Goal: Task Accomplishment & Management: Use online tool/utility

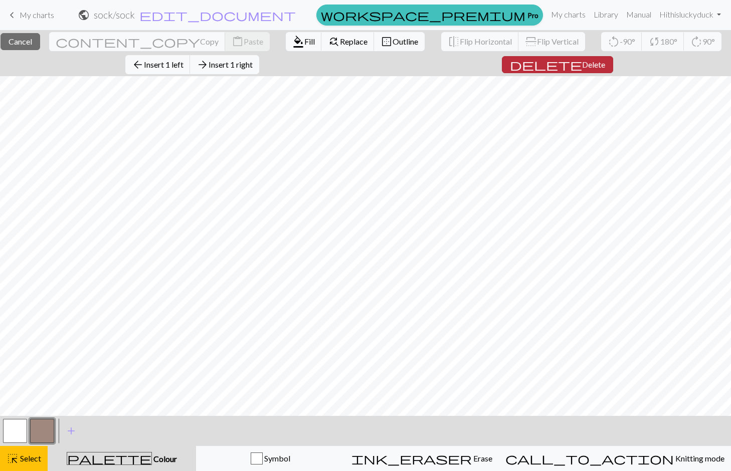
click at [586, 63] on span "Delete" at bounding box center [593, 65] width 23 height 10
click at [247, 66] on span "Insert 1 right" at bounding box center [230, 65] width 44 height 10
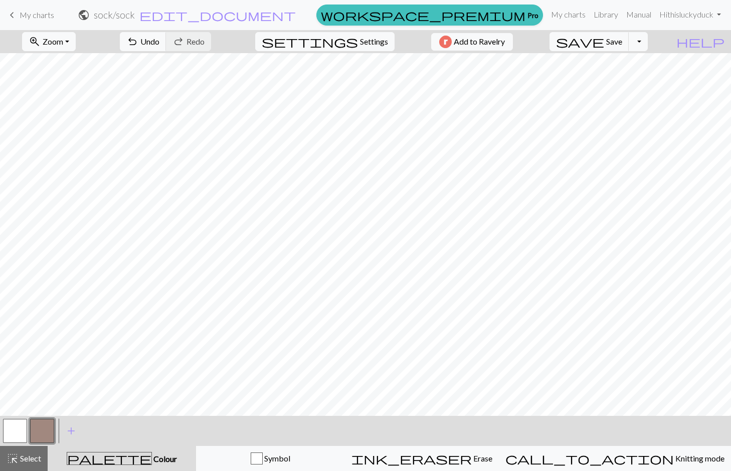
scroll to position [113, 0]
click at [17, 427] on button "button" at bounding box center [15, 431] width 24 height 24
click at [7, 436] on button "button" at bounding box center [15, 431] width 24 height 24
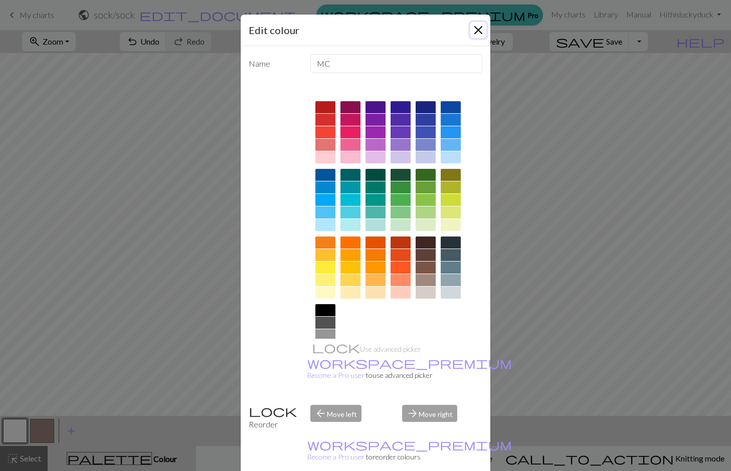
click at [482, 33] on button "Close" at bounding box center [478, 30] width 16 height 16
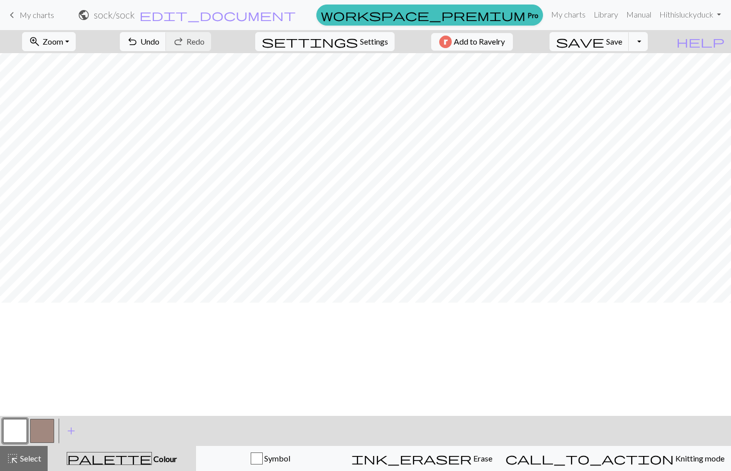
scroll to position [0, 0]
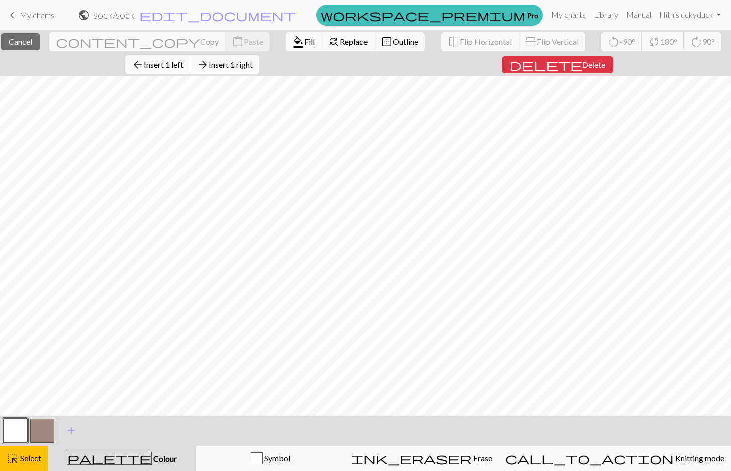
click at [249, 68] on span "Insert 1 right" at bounding box center [230, 65] width 44 height 10
click at [574, 73] on button "delete Delete" at bounding box center [557, 64] width 111 height 17
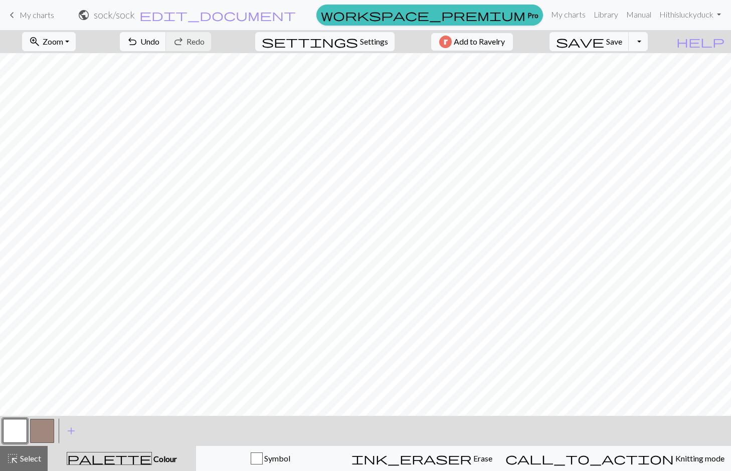
click at [41, 429] on button "button" at bounding box center [42, 431] width 24 height 24
click at [17, 432] on button "button" at bounding box center [15, 431] width 24 height 24
click at [44, 437] on button "button" at bounding box center [42, 431] width 24 height 24
click at [20, 432] on button "button" at bounding box center [15, 431] width 24 height 24
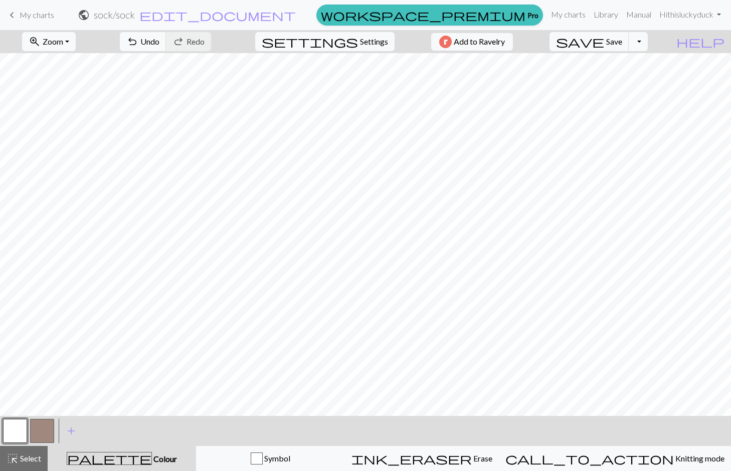
click at [45, 431] on button "button" at bounding box center [42, 431] width 24 height 24
click at [10, 436] on button "button" at bounding box center [15, 431] width 24 height 24
click at [42, 434] on button "button" at bounding box center [42, 431] width 24 height 24
click at [5, 436] on button "button" at bounding box center [15, 431] width 24 height 24
click at [44, 428] on button "button" at bounding box center [42, 431] width 24 height 24
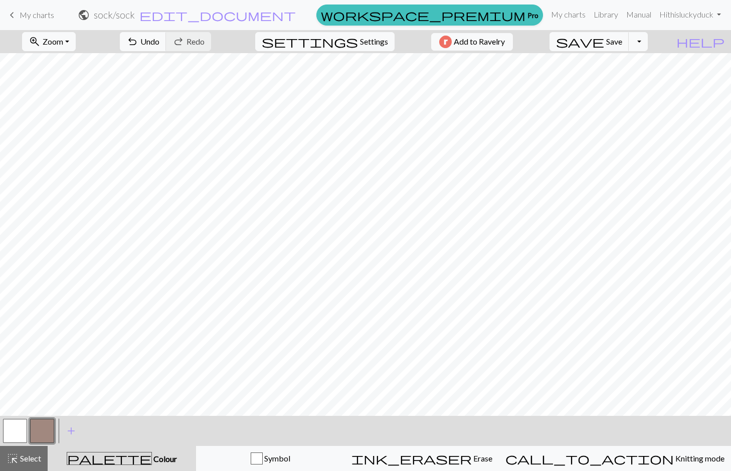
click at [10, 438] on button "button" at bounding box center [15, 431] width 24 height 24
click at [36, 430] on button "button" at bounding box center [42, 431] width 24 height 24
click at [8, 434] on button "button" at bounding box center [15, 431] width 24 height 24
click at [45, 425] on button "button" at bounding box center [42, 431] width 24 height 24
click at [15, 429] on button "button" at bounding box center [15, 431] width 24 height 24
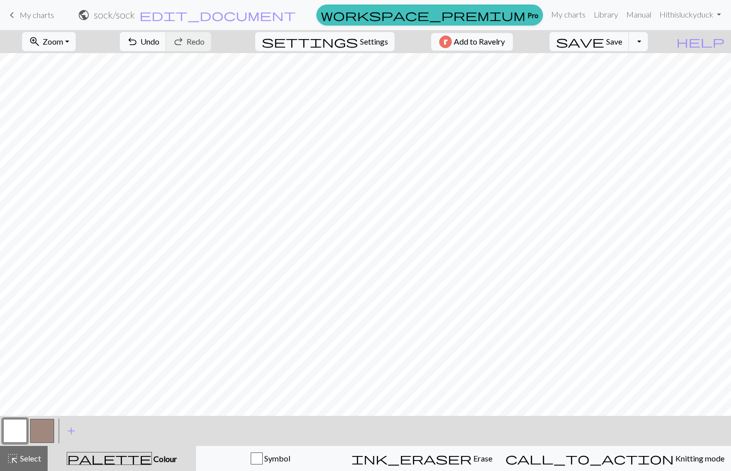
click at [43, 430] on button "button" at bounding box center [42, 431] width 24 height 24
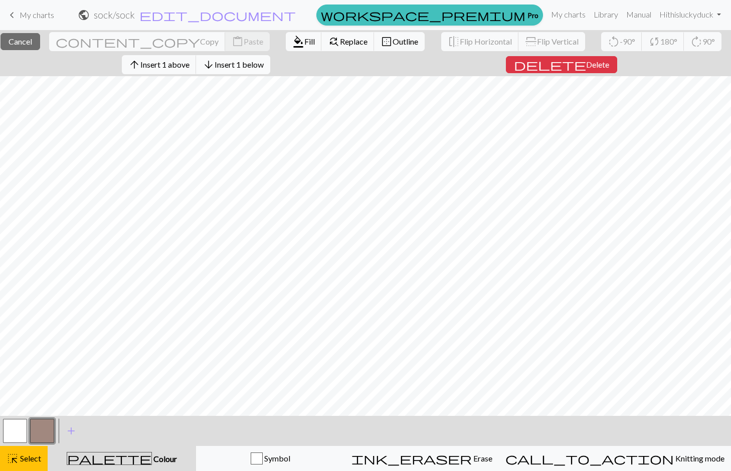
click at [264, 65] on span "Insert 1 below" at bounding box center [238, 65] width 49 height 10
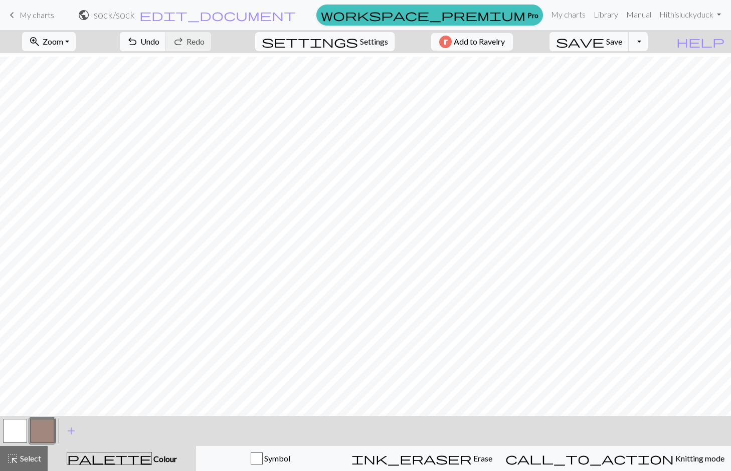
scroll to position [123, 0]
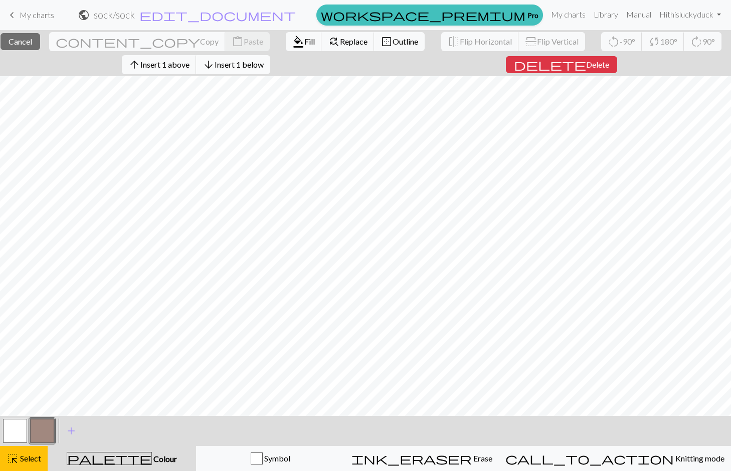
click at [245, 64] on span "Insert 1 below" at bounding box center [238, 65] width 49 height 10
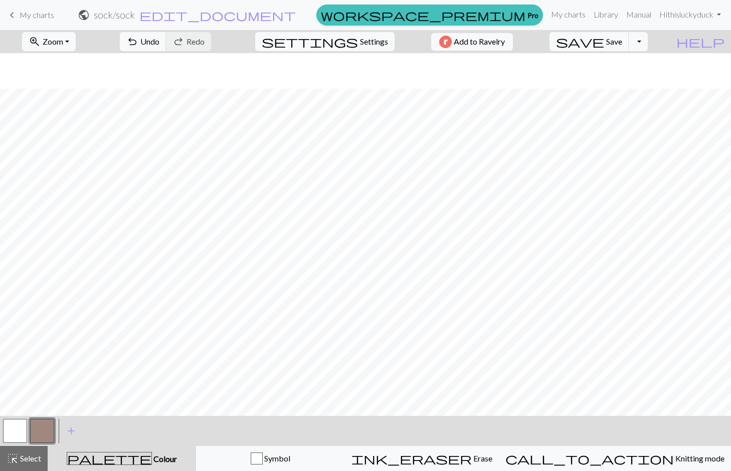
scroll to position [133, 0]
click at [166, 33] on button "undo Undo Undo" at bounding box center [143, 41] width 47 height 19
click at [138, 40] on span "undo" at bounding box center [132, 42] width 12 height 14
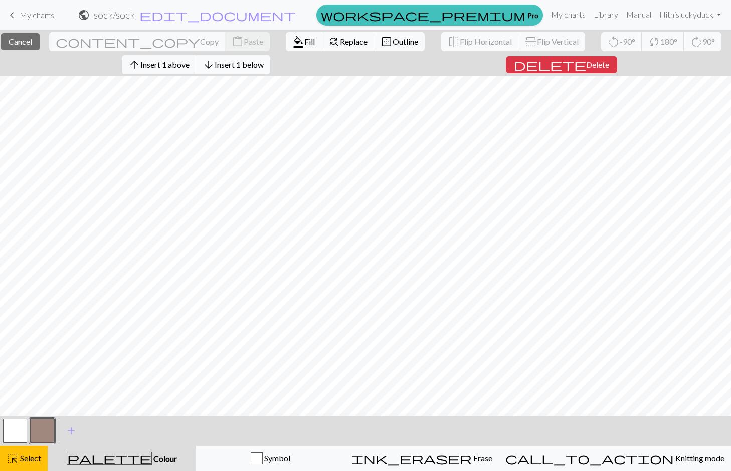
click at [239, 66] on span "Insert 1 below" at bounding box center [238, 65] width 49 height 10
click at [183, 66] on span "Insert 1 left" at bounding box center [164, 65] width 40 height 10
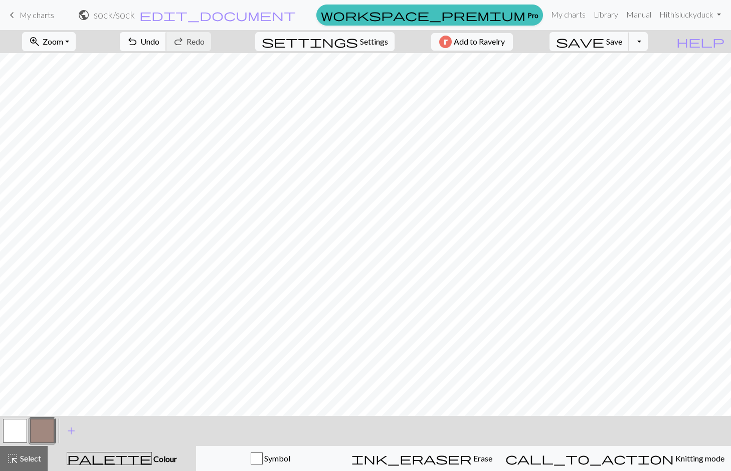
click at [159, 40] on span "Undo" at bounding box center [149, 42] width 19 height 10
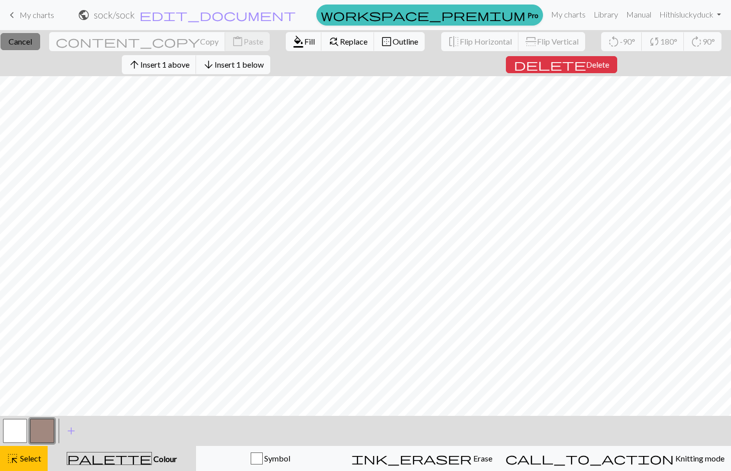
click at [32, 43] on span "Cancel" at bounding box center [21, 42] width 24 height 10
click at [214, 66] on span "arrow_downward" at bounding box center [208, 65] width 12 height 14
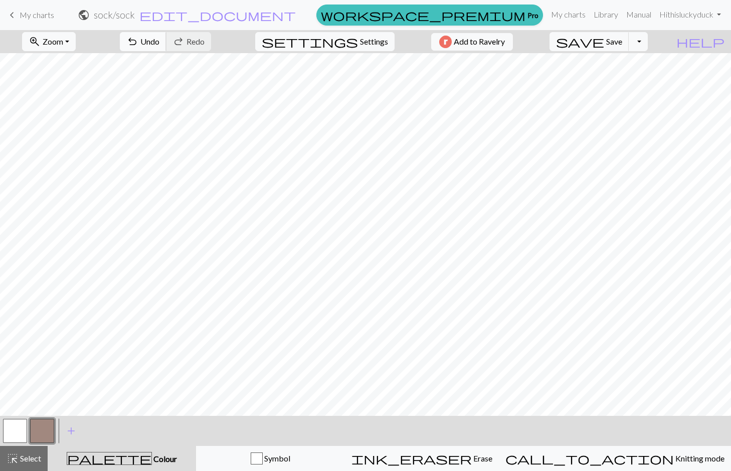
click at [159, 46] on span "Undo" at bounding box center [149, 42] width 19 height 10
click at [41, 432] on button "button" at bounding box center [42, 431] width 24 height 24
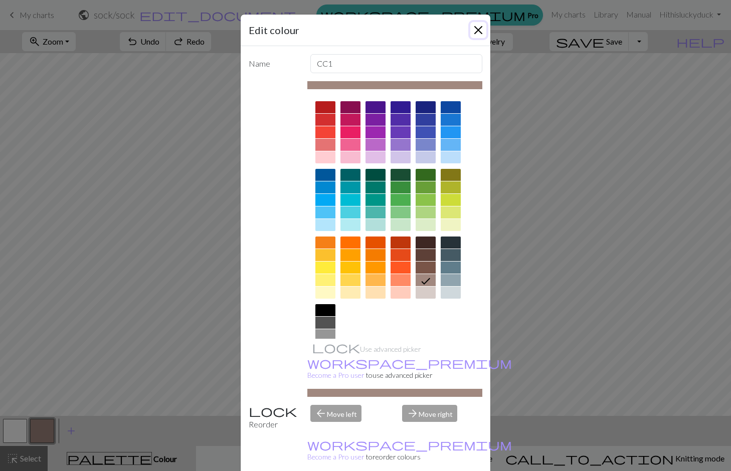
click at [478, 28] on button "Close" at bounding box center [478, 30] width 16 height 16
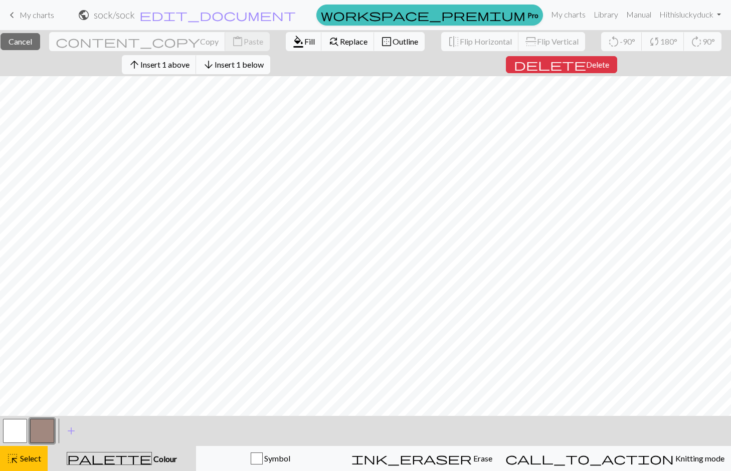
click at [268, 70] on button "arrow_downward Insert 1 below" at bounding box center [233, 64] width 74 height 19
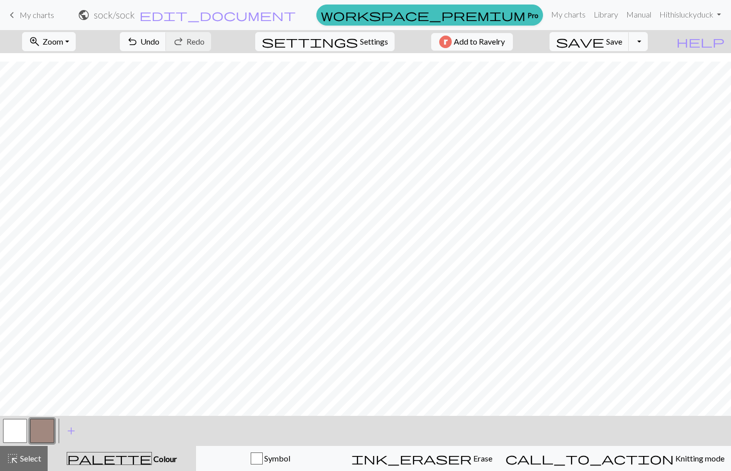
scroll to position [143, 0]
click at [62, 40] on span "Zoom" at bounding box center [53, 42] width 21 height 10
click at [70, 92] on button "Fit height" at bounding box center [62, 96] width 79 height 16
click at [166, 48] on button "undo Undo Undo" at bounding box center [143, 41] width 47 height 19
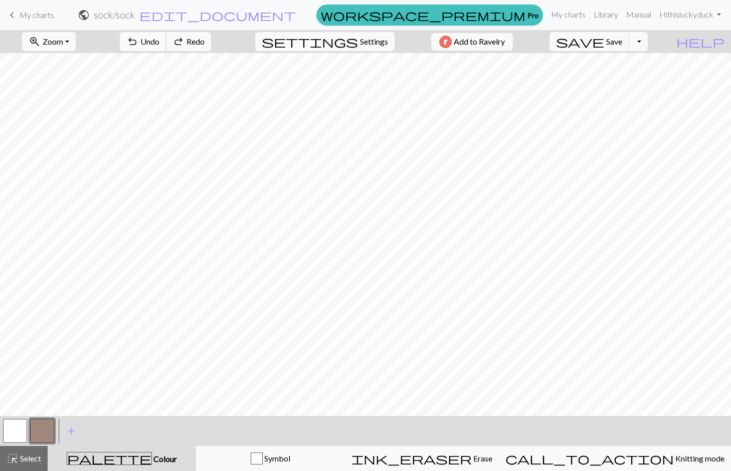
click at [166, 48] on button "undo Undo Undo" at bounding box center [143, 41] width 47 height 19
click at [624, 47] on button "save Save Save" at bounding box center [589, 41] width 80 height 19
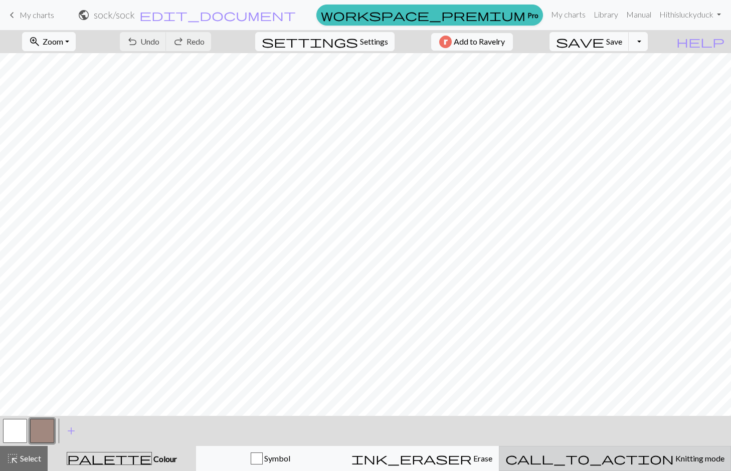
click at [646, 464] on div "call_to_action Knitting mode Knitting mode" at bounding box center [614, 459] width 219 height 12
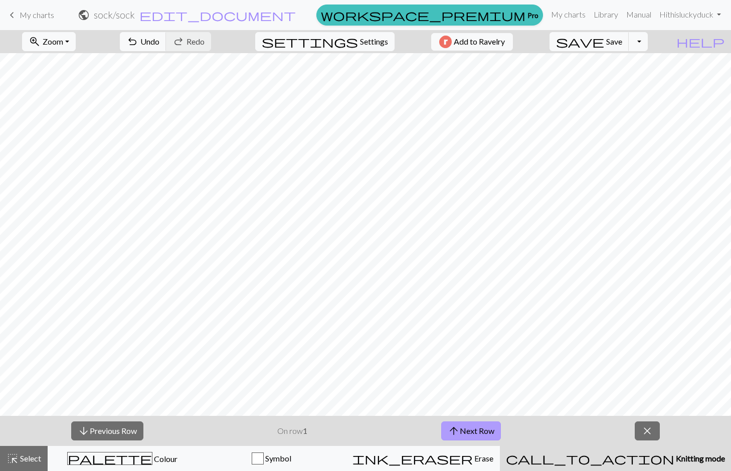
click at [456, 431] on span "arrow_upward" at bounding box center [454, 431] width 12 height 14
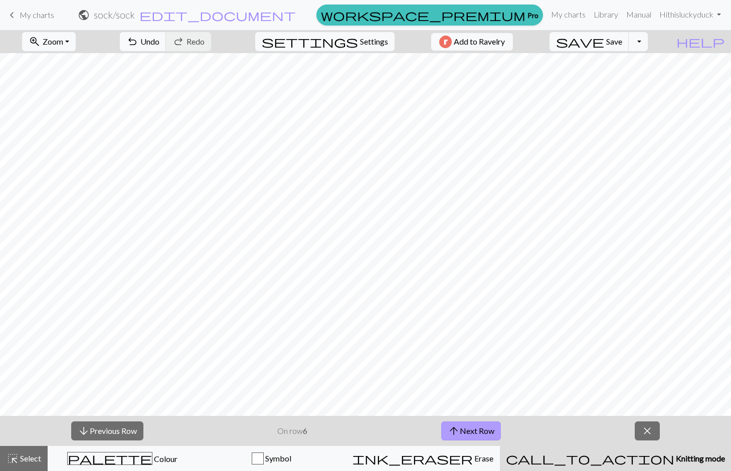
click at [456, 431] on span "arrow_upward" at bounding box center [454, 431] width 12 height 14
click at [456, 431] on span "arrow_upward" at bounding box center [456, 431] width 12 height 14
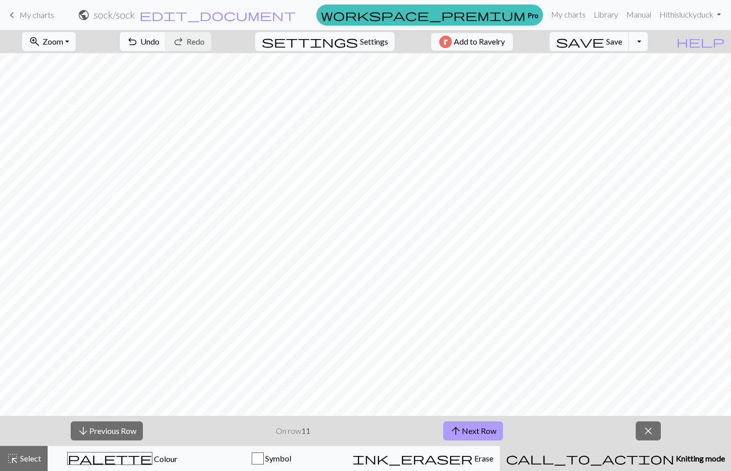
click at [456, 431] on span "arrow_upward" at bounding box center [456, 431] width 12 height 14
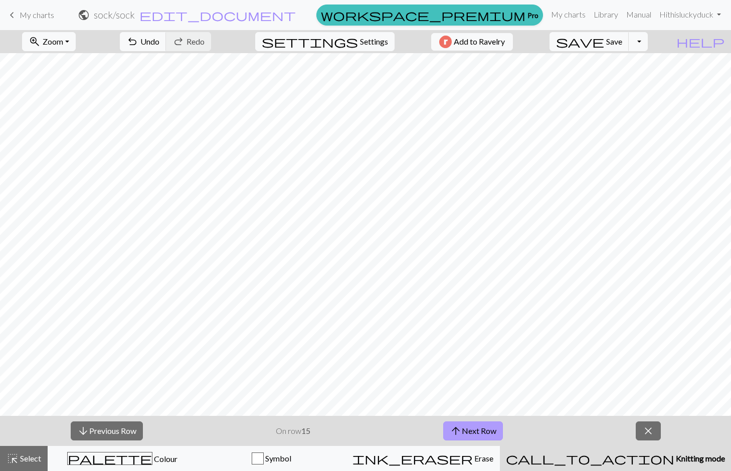
click at [456, 431] on span "arrow_upward" at bounding box center [456, 431] width 12 height 14
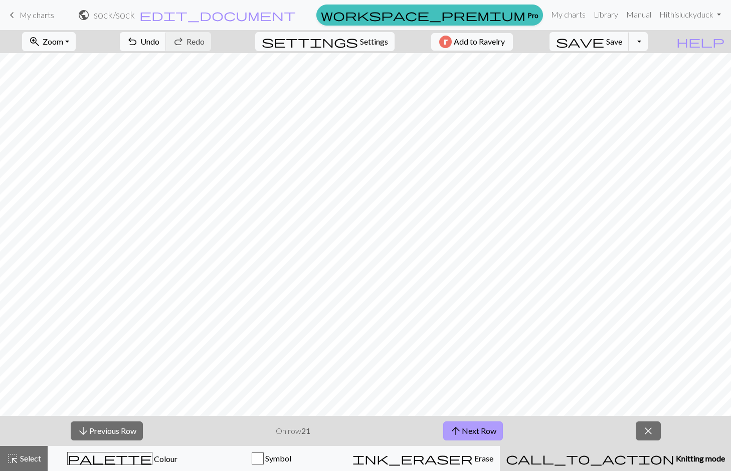
click at [456, 431] on span "arrow_upward" at bounding box center [456, 431] width 12 height 14
